Goal: Task Accomplishment & Management: Manage account settings

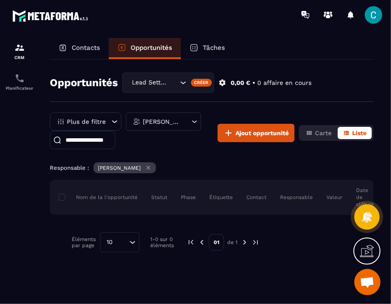
click at [185, 81] on icon "Search for option" at bounding box center [183, 82] width 9 height 9
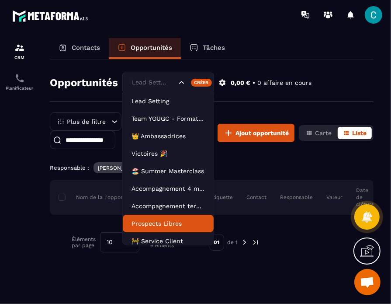
scroll to position [39, 0]
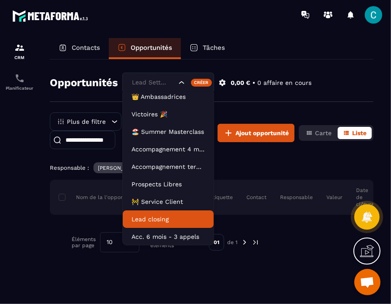
click at [169, 223] on p "Lead closing" at bounding box center [168, 219] width 73 height 9
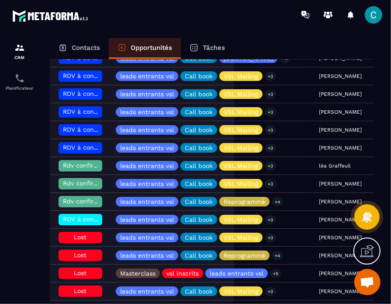
scroll to position [164, 0]
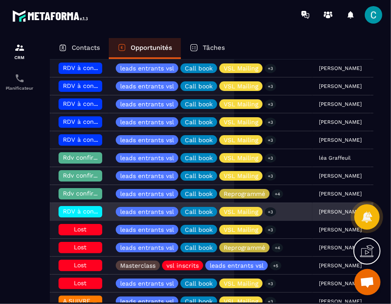
click at [75, 212] on span "RDV à conf. A RAPPELER" at bounding box center [99, 211] width 73 height 7
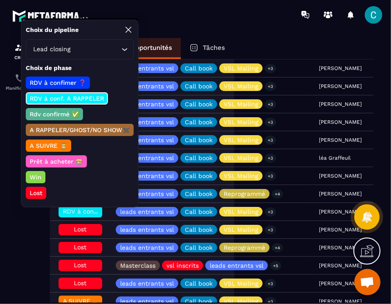
click at [36, 188] on p "Lost" at bounding box center [35, 192] width 15 height 9
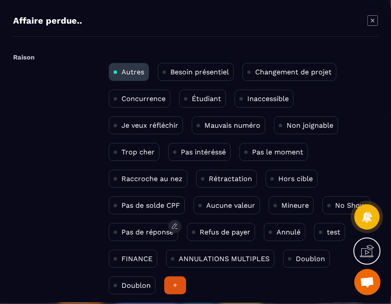
click at [138, 239] on div "Pas de réponse" at bounding box center [143, 232] width 69 height 18
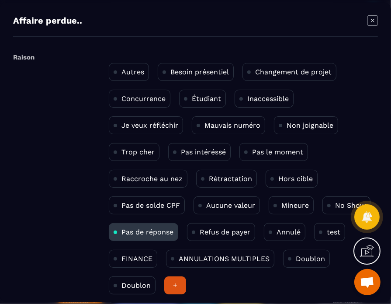
scroll to position [44, 0]
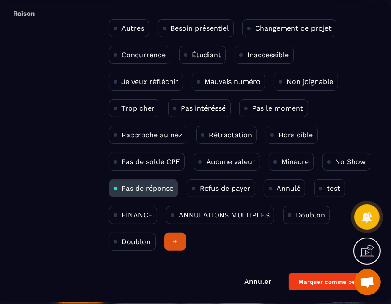
click at [313, 271] on form "Raison Autres Besoin présentiel Changement de projet Concurrence Étudiant Inacc…" at bounding box center [195, 148] width 365 height 284
click at [313, 274] on button "Marquer comme perdu !" at bounding box center [333, 281] width 89 height 17
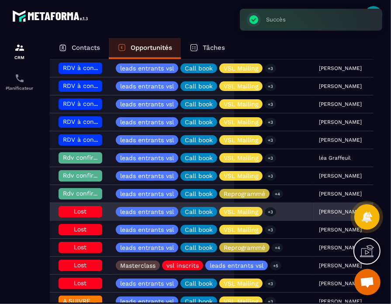
click at [316, 206] on div "[PERSON_NAME]" at bounding box center [342, 211] width 58 height 17
